Goal: Task Accomplishment & Management: Manage account settings

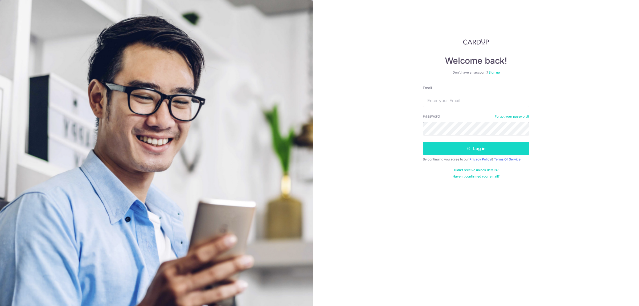
type input "Carditho_sarcol@ais.com.sg"
click at [478, 150] on button "Log in" at bounding box center [476, 148] width 107 height 13
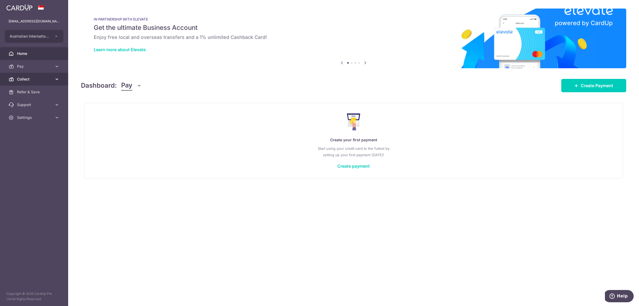
click at [15, 78] on link "Collect" at bounding box center [34, 79] width 68 height 13
click at [30, 92] on span "Dashboard" at bounding box center [34, 91] width 35 height 5
click at [36, 88] on link "Dashboard" at bounding box center [34, 91] width 68 height 13
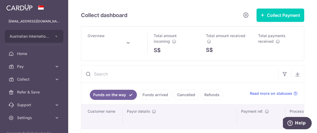
type input "[DATE]"
